Goal: Task Accomplishment & Management: Use online tool/utility

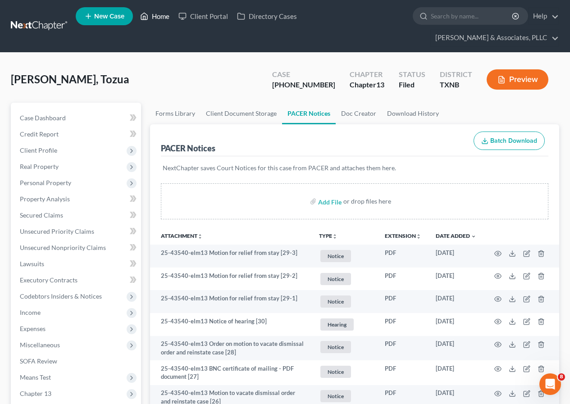
click at [161, 18] on link "Home" at bounding box center [155, 16] width 38 height 16
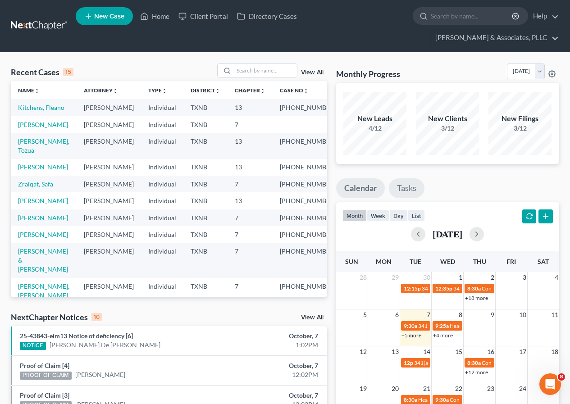
click at [404, 188] on link "Tasks" at bounding box center [407, 189] width 36 height 20
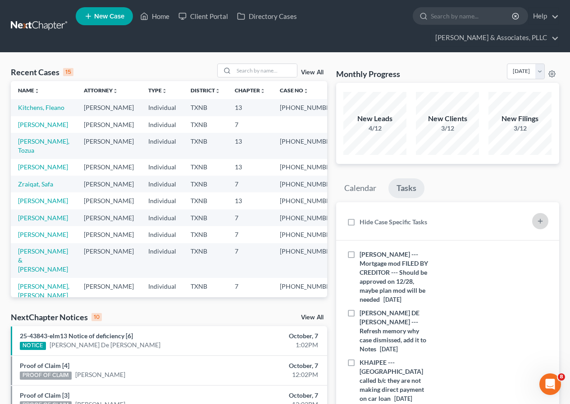
click at [541, 220] on line "button" at bounding box center [541, 221] width 0 height 4
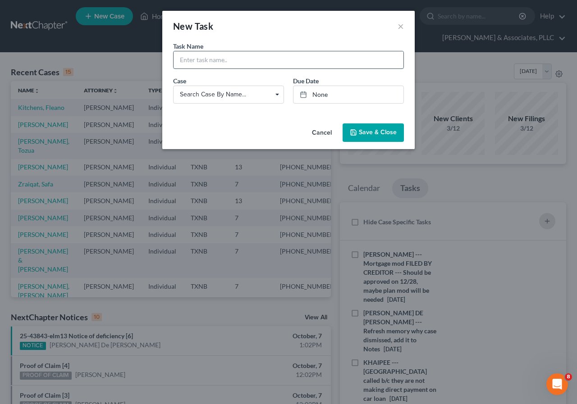
click at [211, 63] on input "text" at bounding box center [289, 59] width 230 height 17
type input "[PERSON_NAME] --- Amend petition to show new address"
click at [320, 97] on link "None" at bounding box center [349, 94] width 110 height 17
type input "[DATE]"
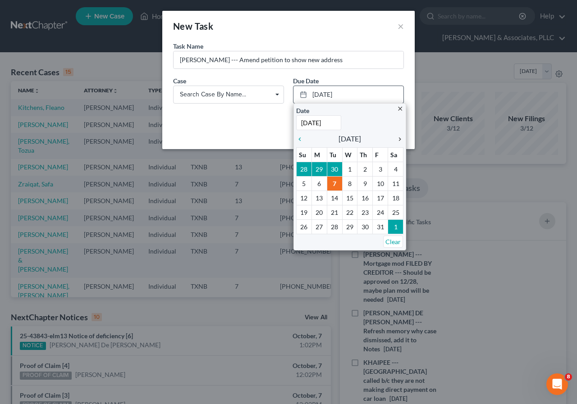
click at [399, 140] on icon "chevron_right" at bounding box center [398, 139] width 12 height 7
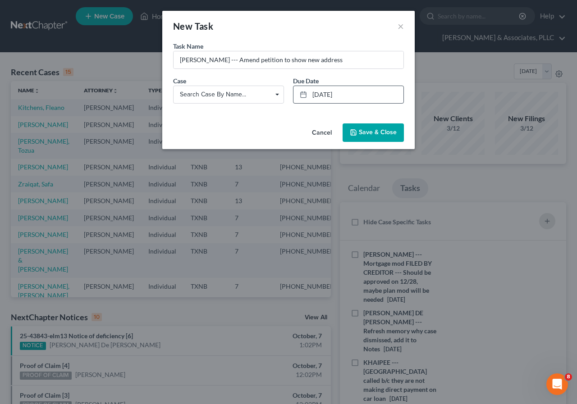
click at [351, 132] on icon "button" at bounding box center [353, 132] width 7 height 7
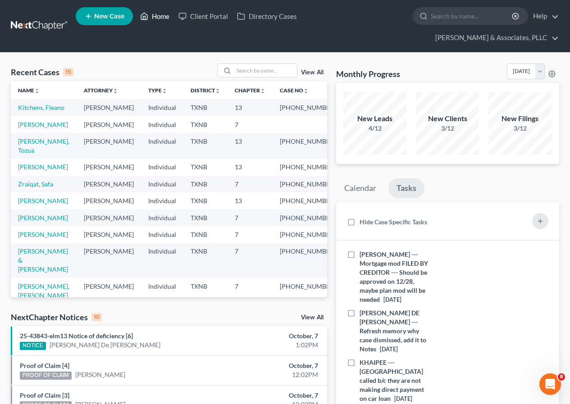
click at [158, 18] on link "Home" at bounding box center [155, 16] width 38 height 16
click at [157, 15] on link "Home" at bounding box center [155, 16] width 38 height 16
click at [542, 223] on icon "button" at bounding box center [540, 221] width 7 height 7
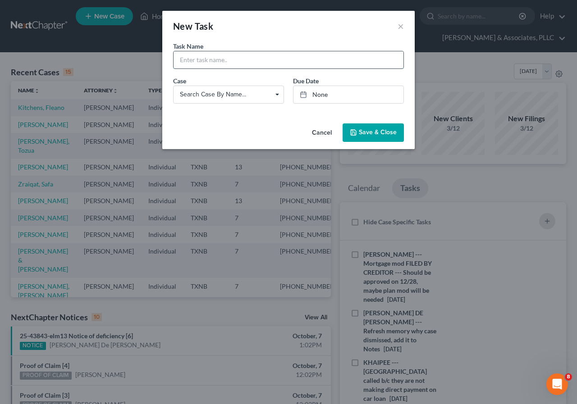
click at [212, 61] on input "text" at bounding box center [289, 59] width 230 height 17
click at [373, 61] on input "MAG [PERSON_NAME] --- Amend their plan, major typos and EECU car was totalled" at bounding box center [289, 59] width 230 height 17
drag, startPoint x: 369, startPoint y: 61, endPoint x: 389, endPoint y: 78, distance: 25.9
click at [373, 64] on input "MAG [PERSON_NAME] --- Amend their plan, major typos and EECU car was totalled" at bounding box center [289, 59] width 230 height 17
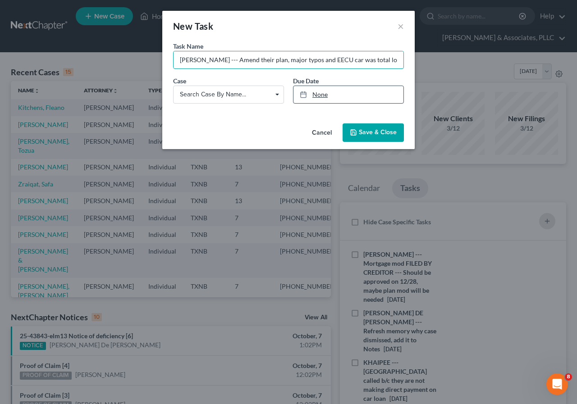
type input "MAG [PERSON_NAME] --- Amend their plan, major typos and EECU car was total loss…"
type input "[DATE]"
click at [316, 94] on link "[DATE]" at bounding box center [349, 94] width 110 height 17
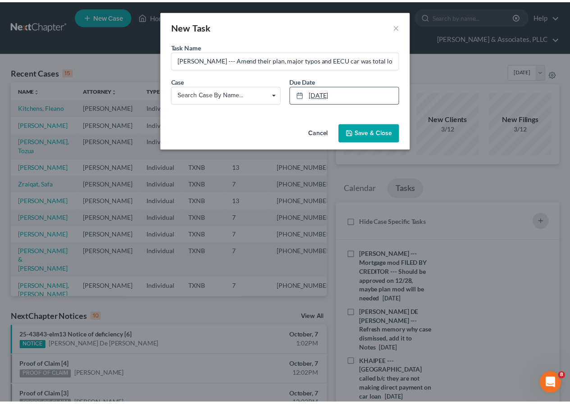
scroll to position [0, 0]
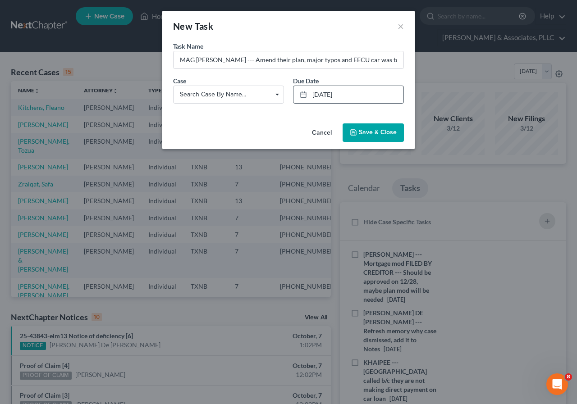
click at [368, 137] on button "Save & Close" at bounding box center [373, 133] width 61 height 19
